Goal: Task Accomplishment & Management: Use online tool/utility

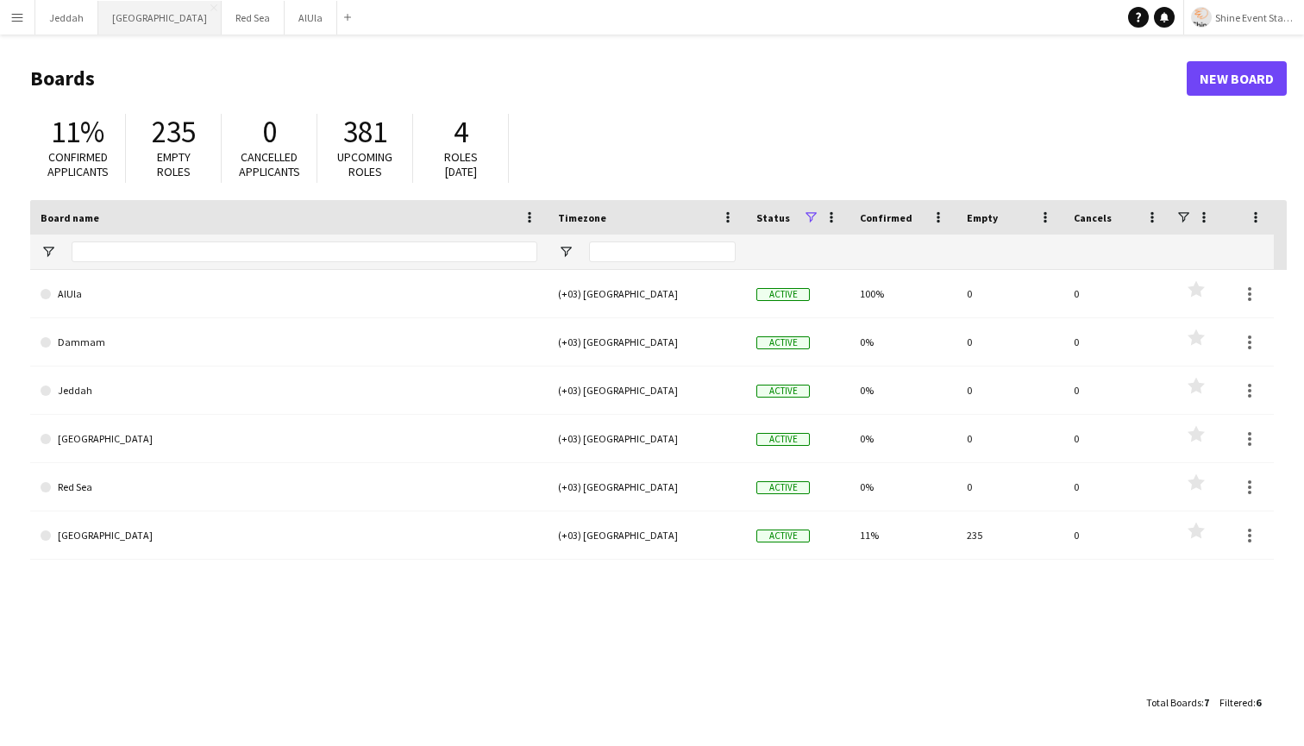
click at [130, 22] on button "Riyadh Close" at bounding box center [159, 18] width 123 height 34
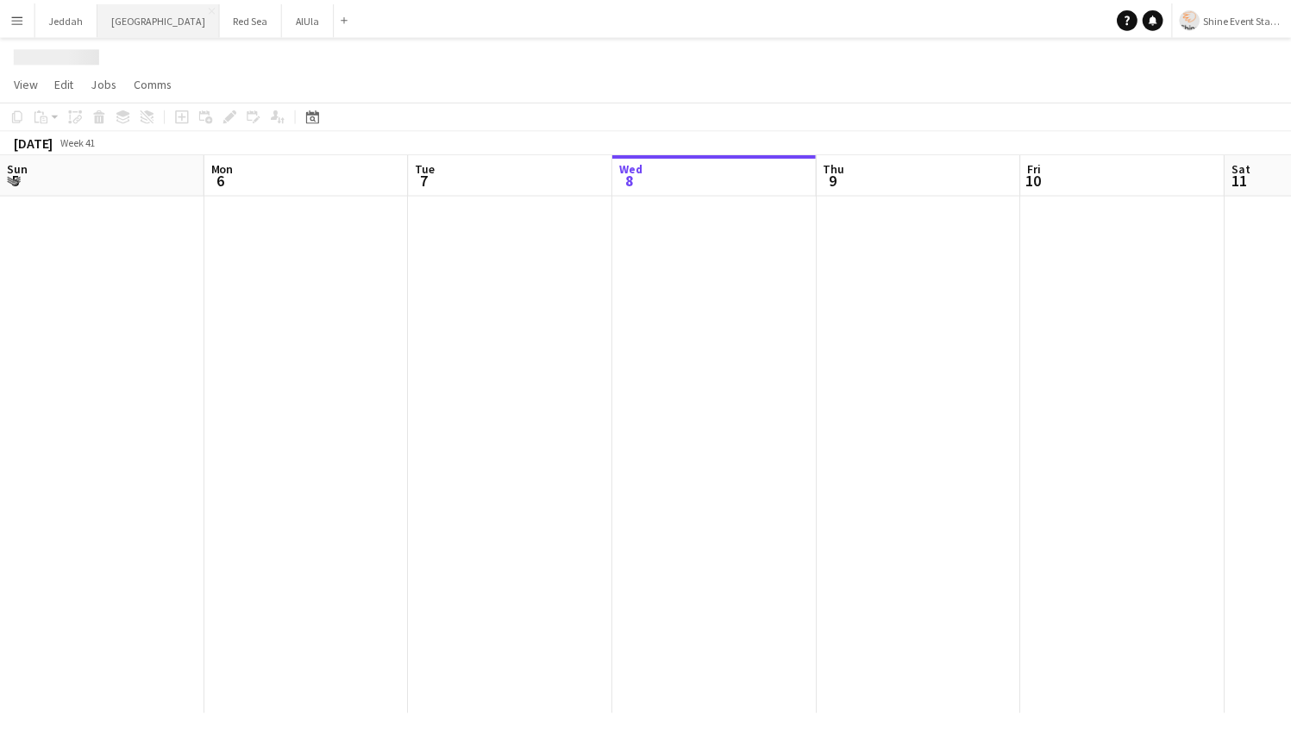
scroll to position [0, 412]
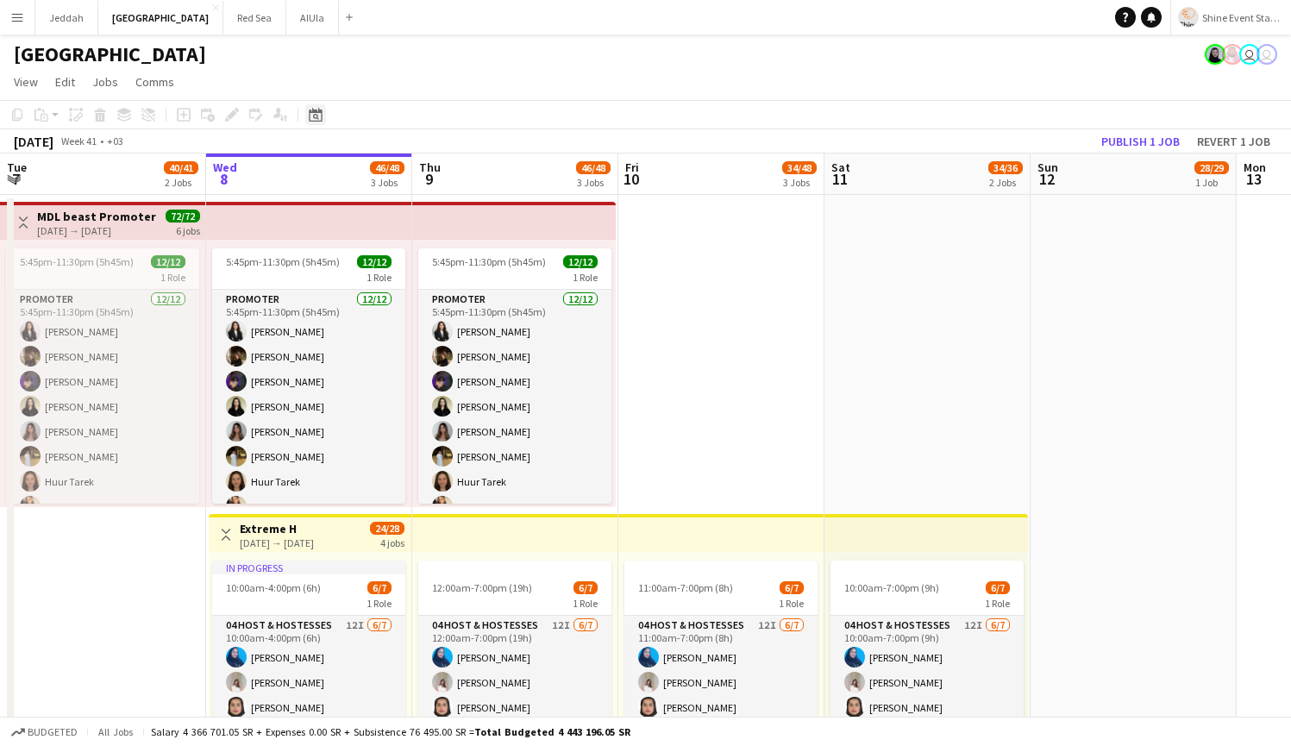
click at [315, 114] on icon "Date picker" at bounding box center [316, 115] width 14 height 14
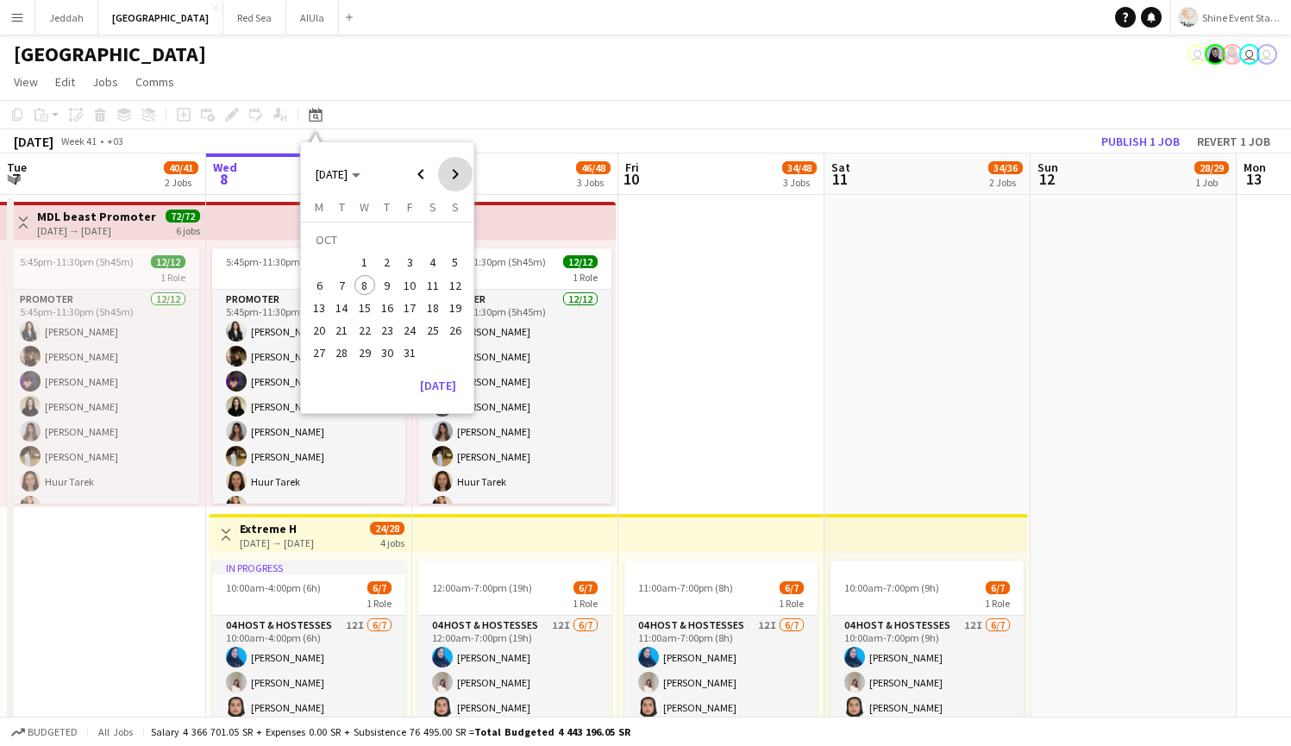
click at [455, 170] on span "Next month" at bounding box center [455, 174] width 35 height 35
click at [409, 309] on span "21" at bounding box center [409, 312] width 21 height 21
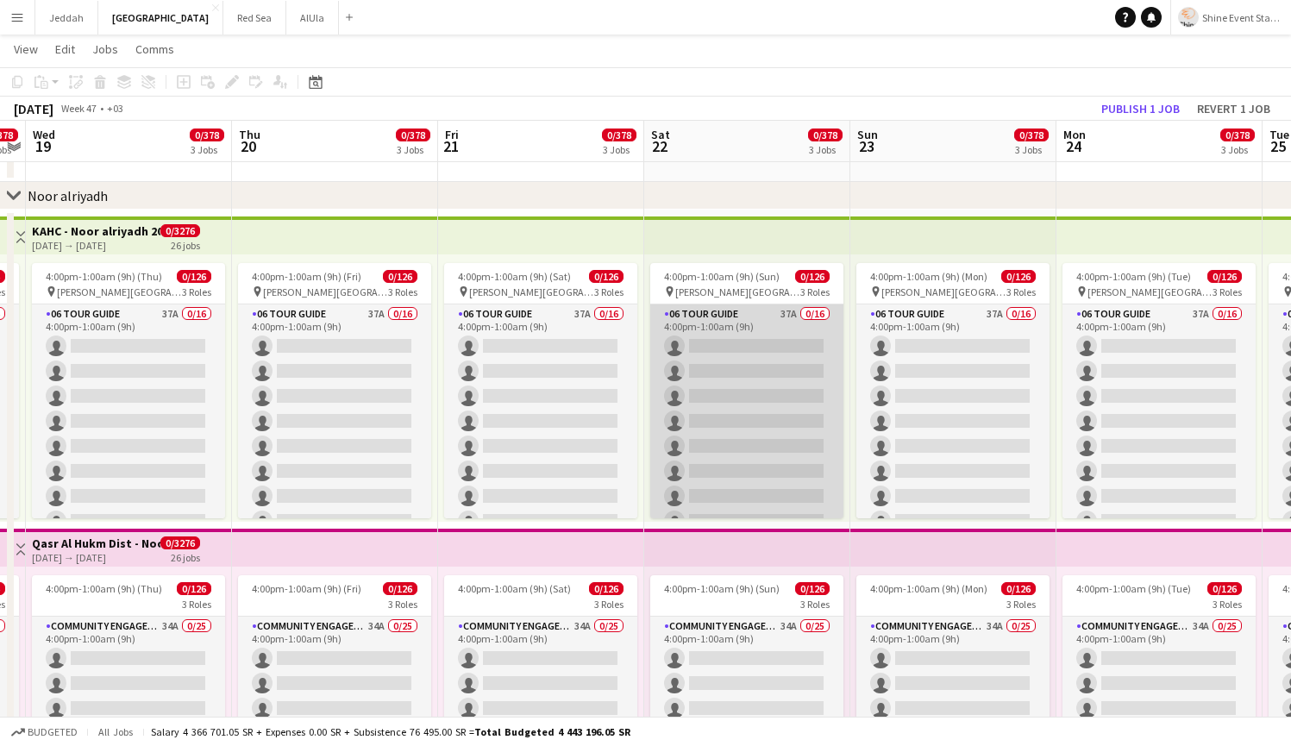
scroll to position [0, 0]
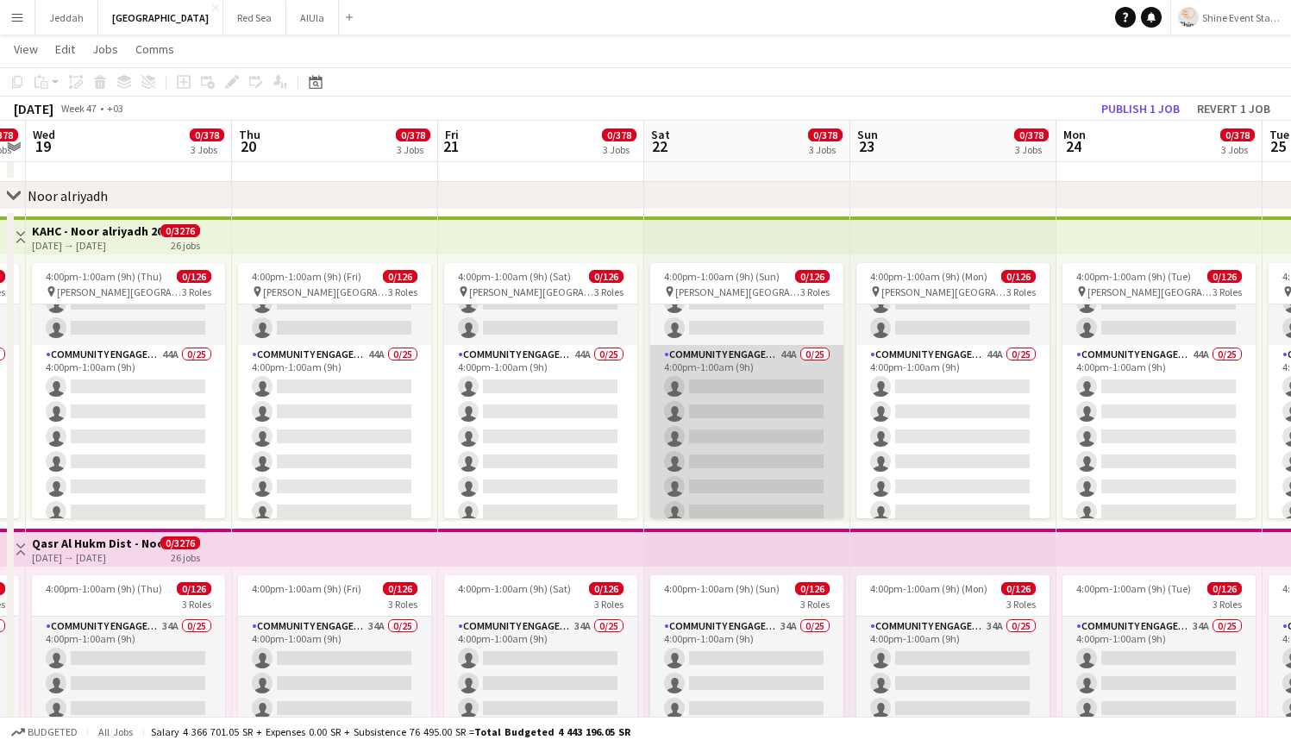
click at [750, 431] on app-card-role "Community Engagement (CE) 44A 0/25 4:00pm-1:00am (9h) single-neutral-actions si…" at bounding box center [746, 674] width 193 height 659
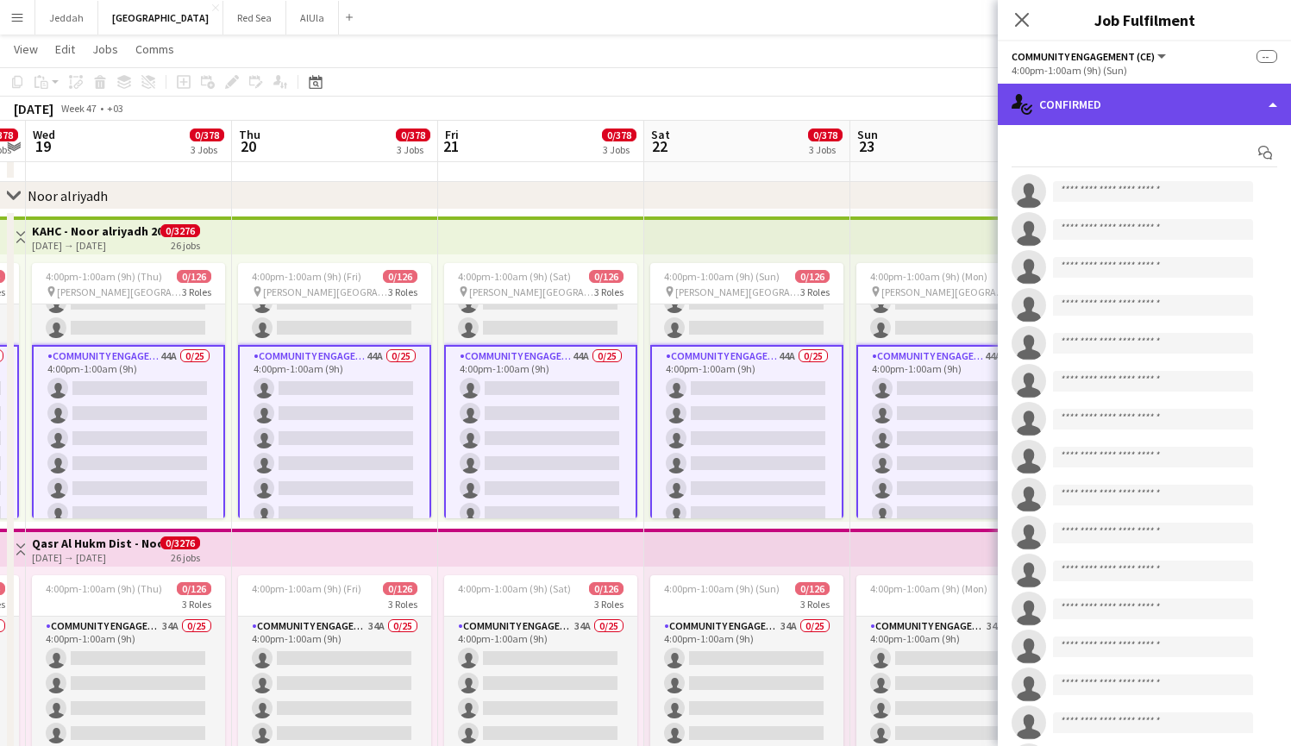
click at [1119, 115] on div "single-neutral-actions-check-2 Confirmed" at bounding box center [1144, 104] width 293 height 41
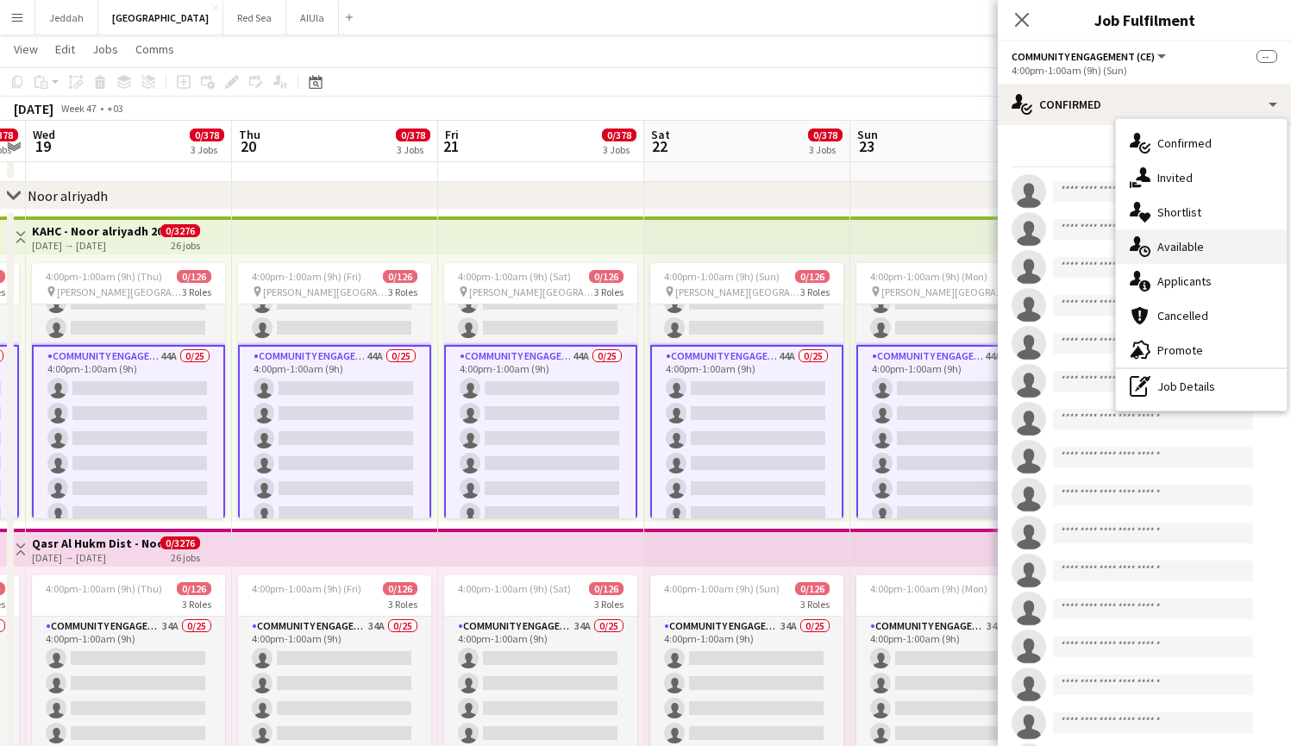
click at [1190, 254] on span "Available" at bounding box center [1181, 247] width 47 height 16
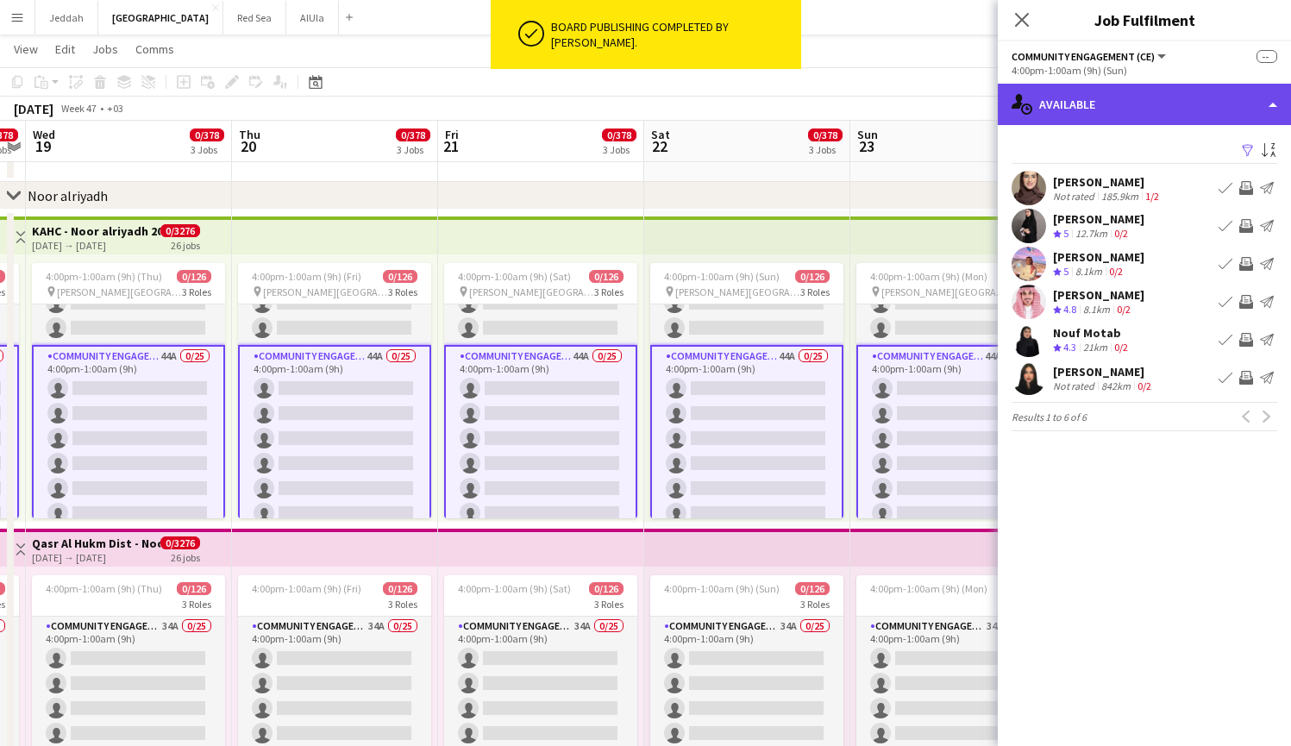
click at [1132, 107] on div "single-neutral-actions-upload Available" at bounding box center [1144, 104] width 293 height 41
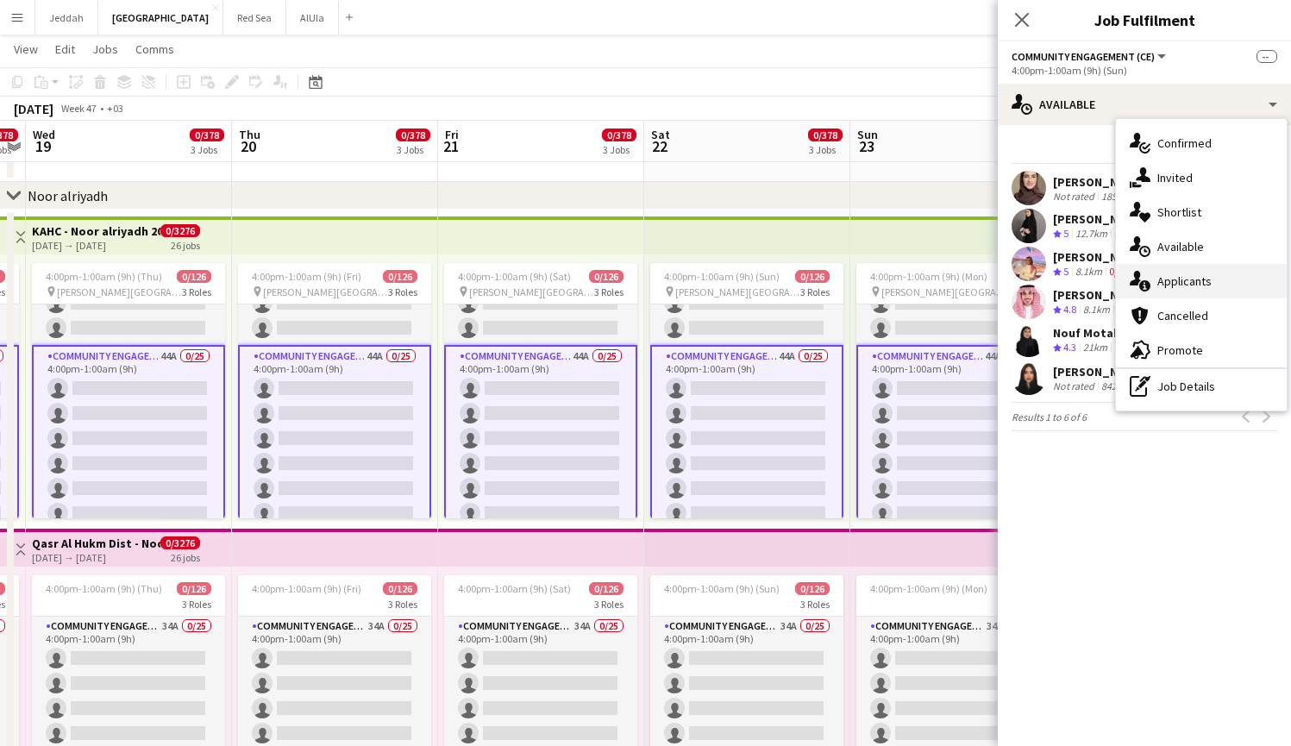
click at [1161, 274] on span "Applicants" at bounding box center [1185, 281] width 54 height 16
